Goal: Task Accomplishment & Management: Use online tool/utility

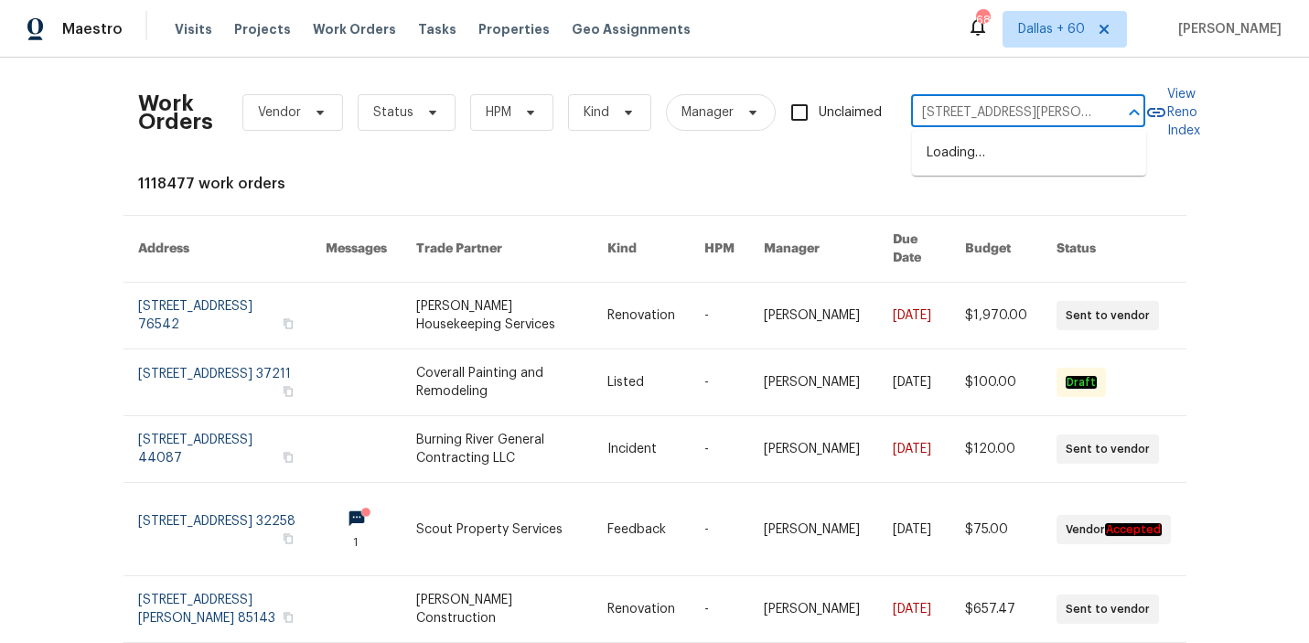
scroll to position [0, 99]
type input "[STREET_ADDRESS][PERSON_NAME]"
click at [988, 162] on li "[STREET_ADDRESS][PERSON_NAME]" at bounding box center [1029, 162] width 234 height 49
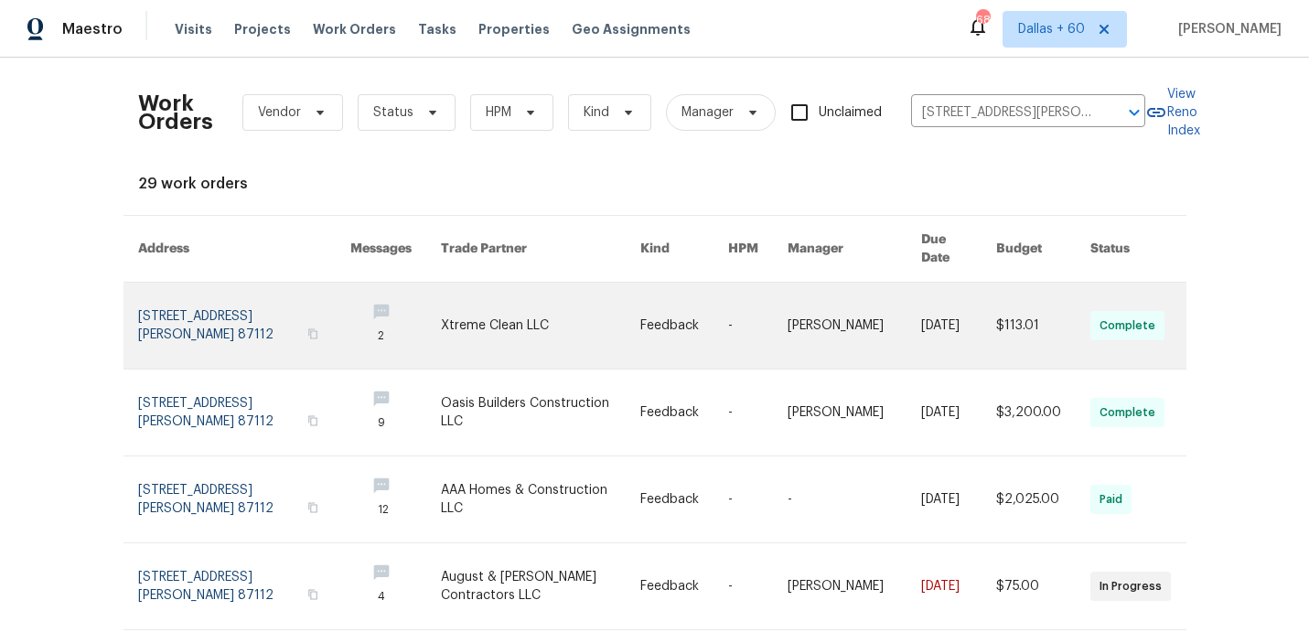
click at [536, 284] on link at bounding box center [540, 326] width 199 height 86
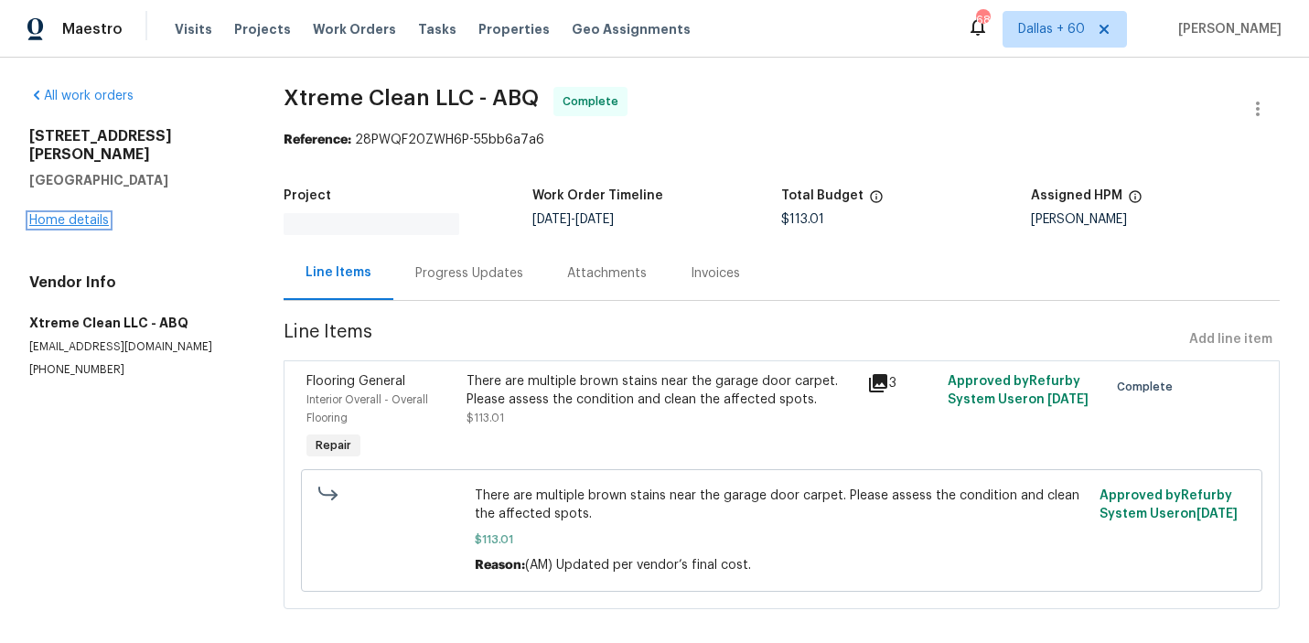
click at [76, 214] on link "Home details" at bounding box center [69, 220] width 80 height 13
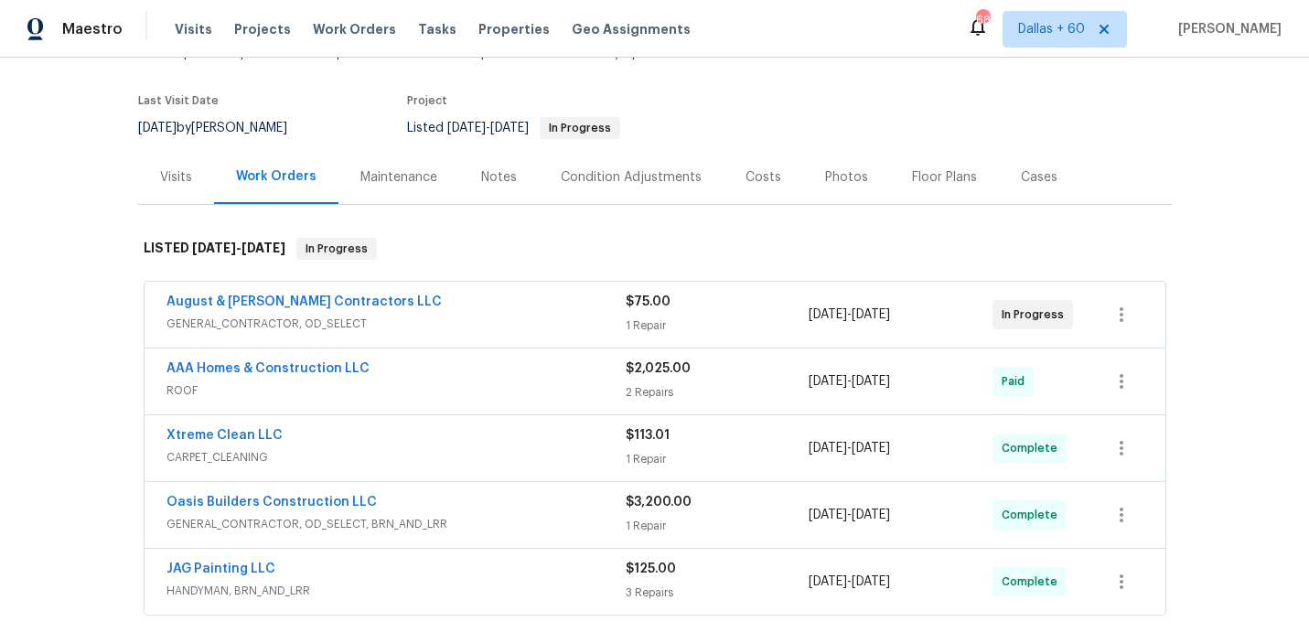
scroll to position [136, 0]
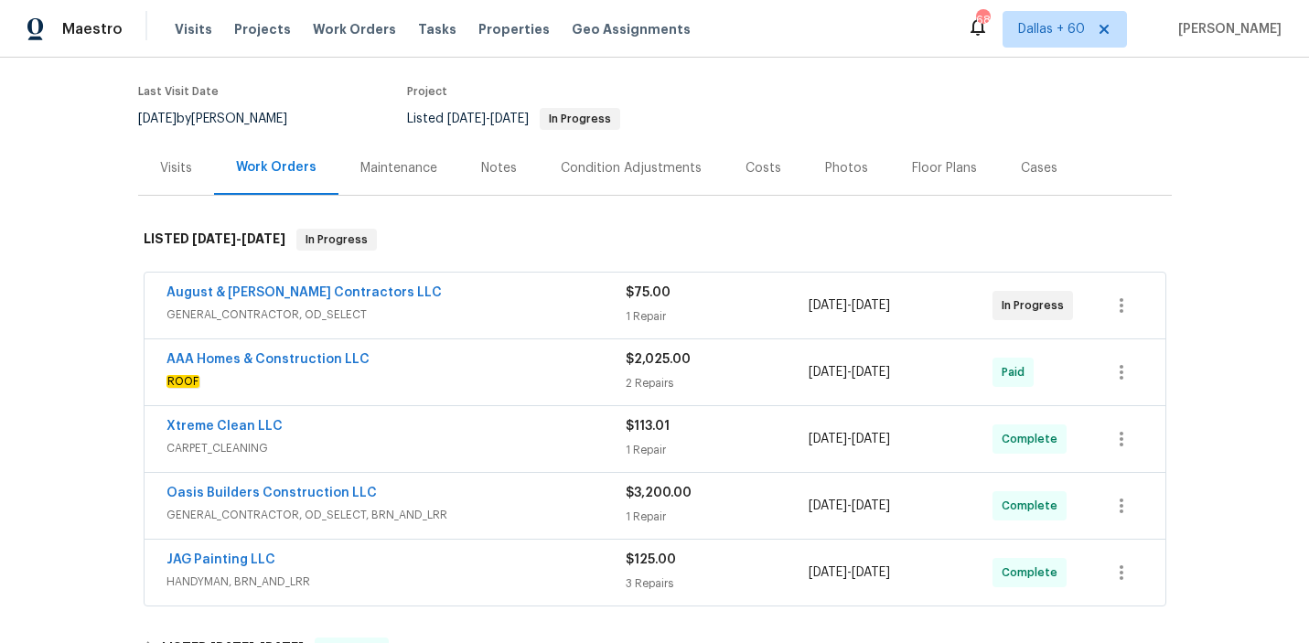
click at [485, 295] on div "August & [PERSON_NAME] Contractors LLC" at bounding box center [395, 295] width 459 height 22
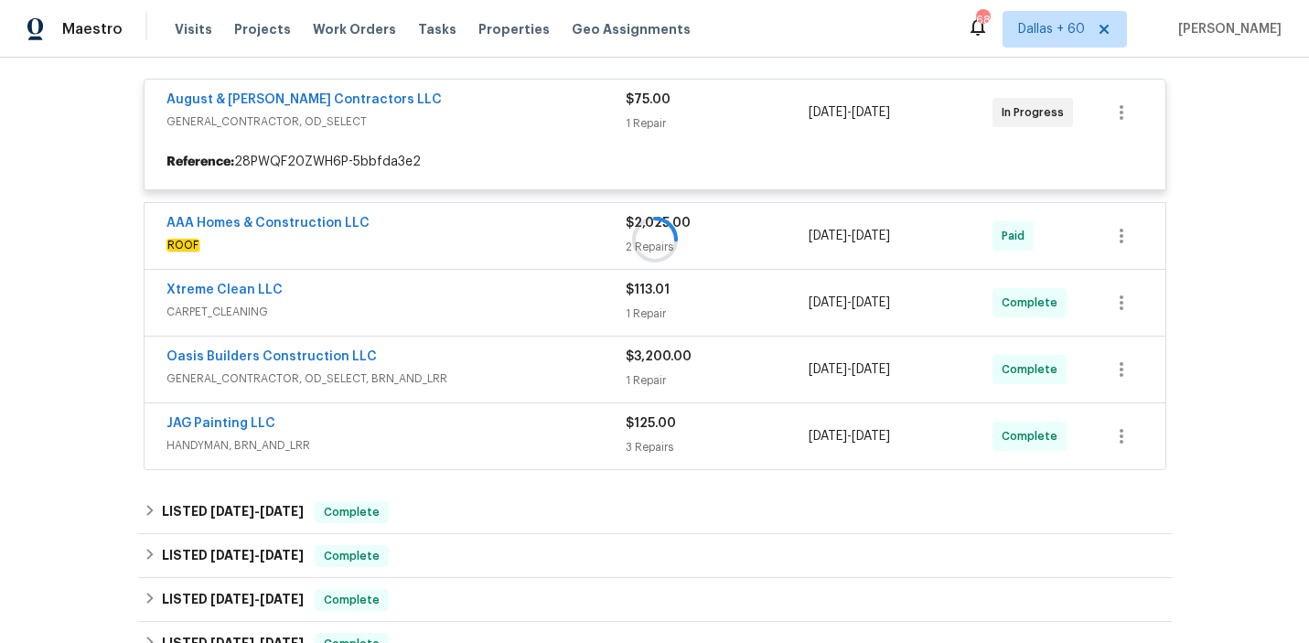
scroll to position [341, 0]
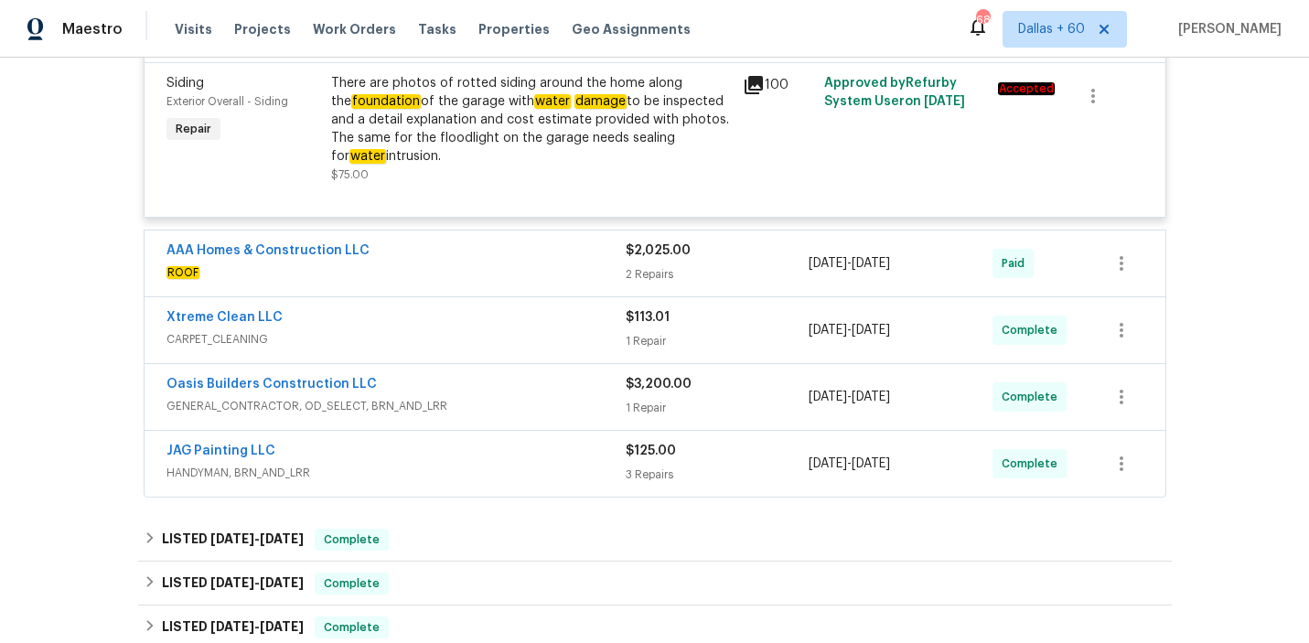
click at [450, 263] on div "AAA Homes & Construction LLC" at bounding box center [395, 253] width 459 height 22
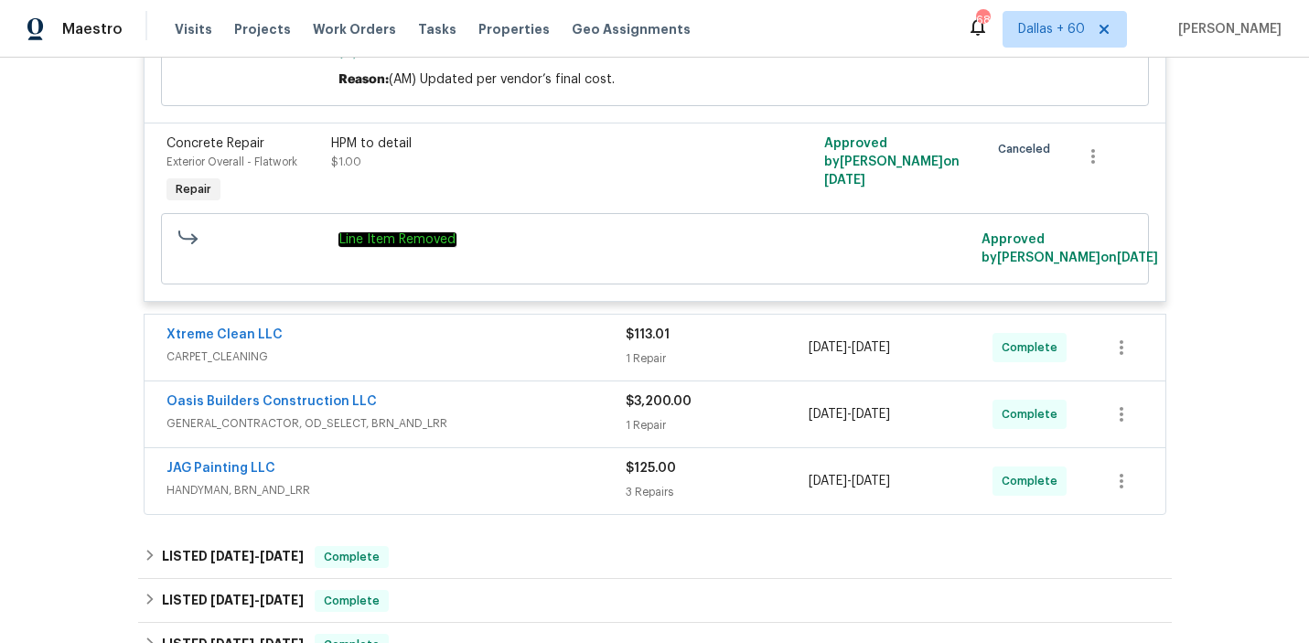
scroll to position [1417, 0]
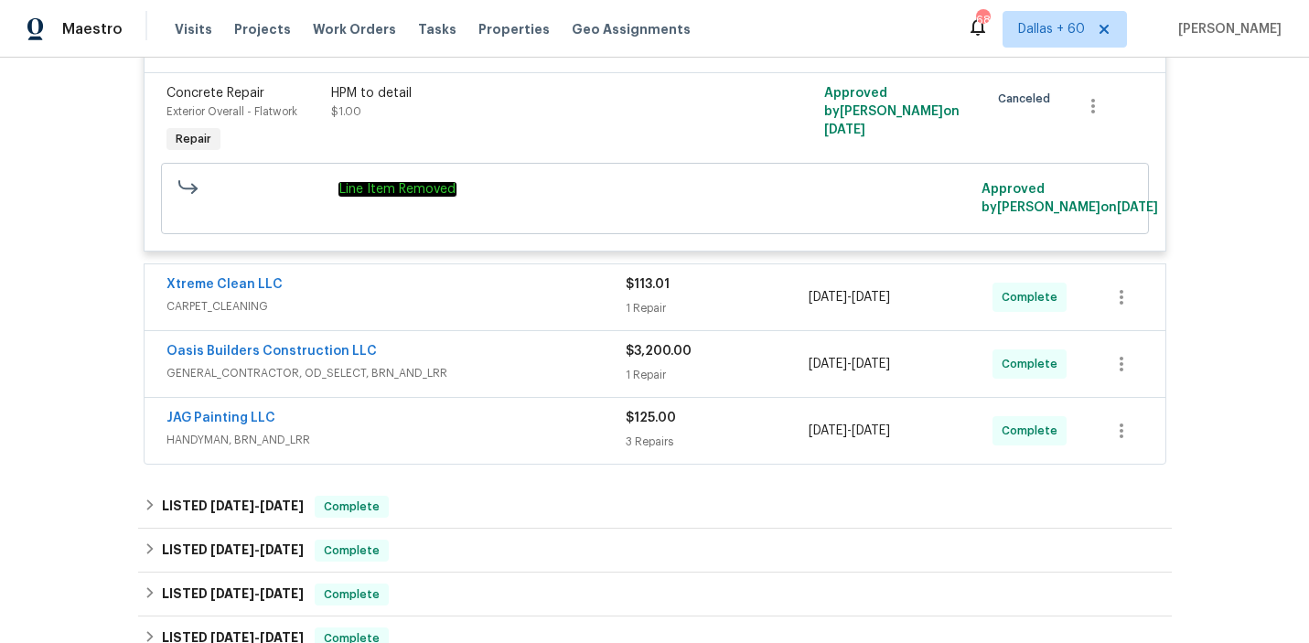
click at [534, 297] on span "CARPET_CLEANING" at bounding box center [395, 306] width 459 height 18
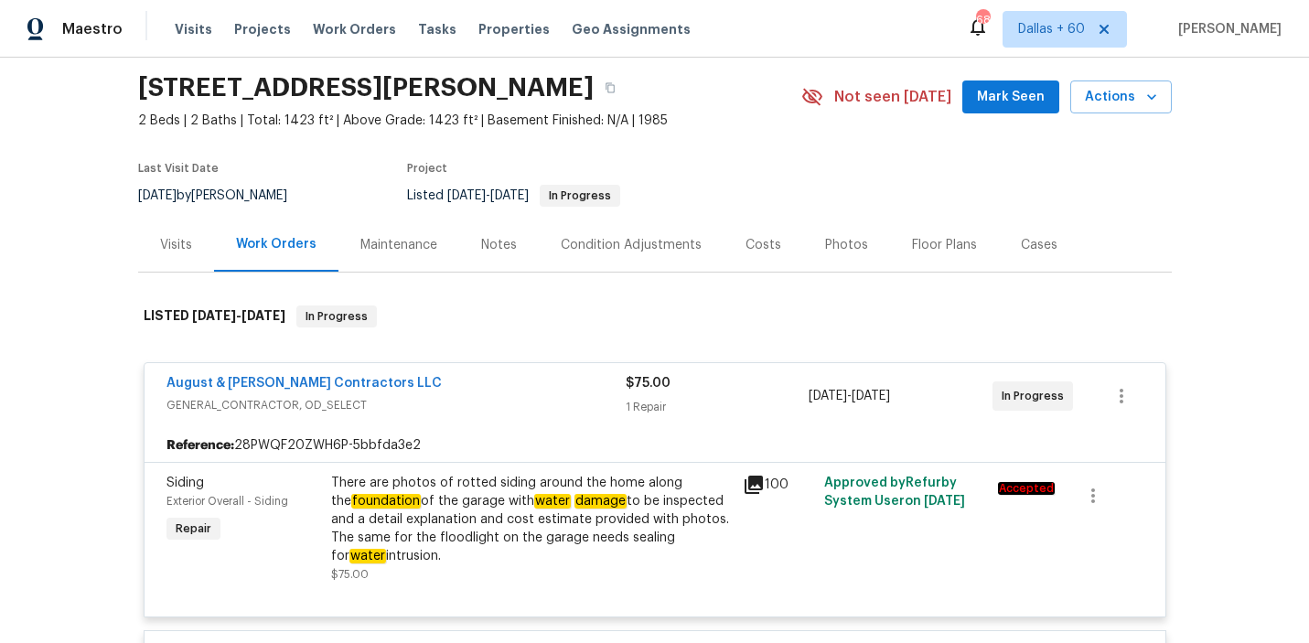
scroll to position [0, 0]
